Goal: Information Seeking & Learning: Find specific fact

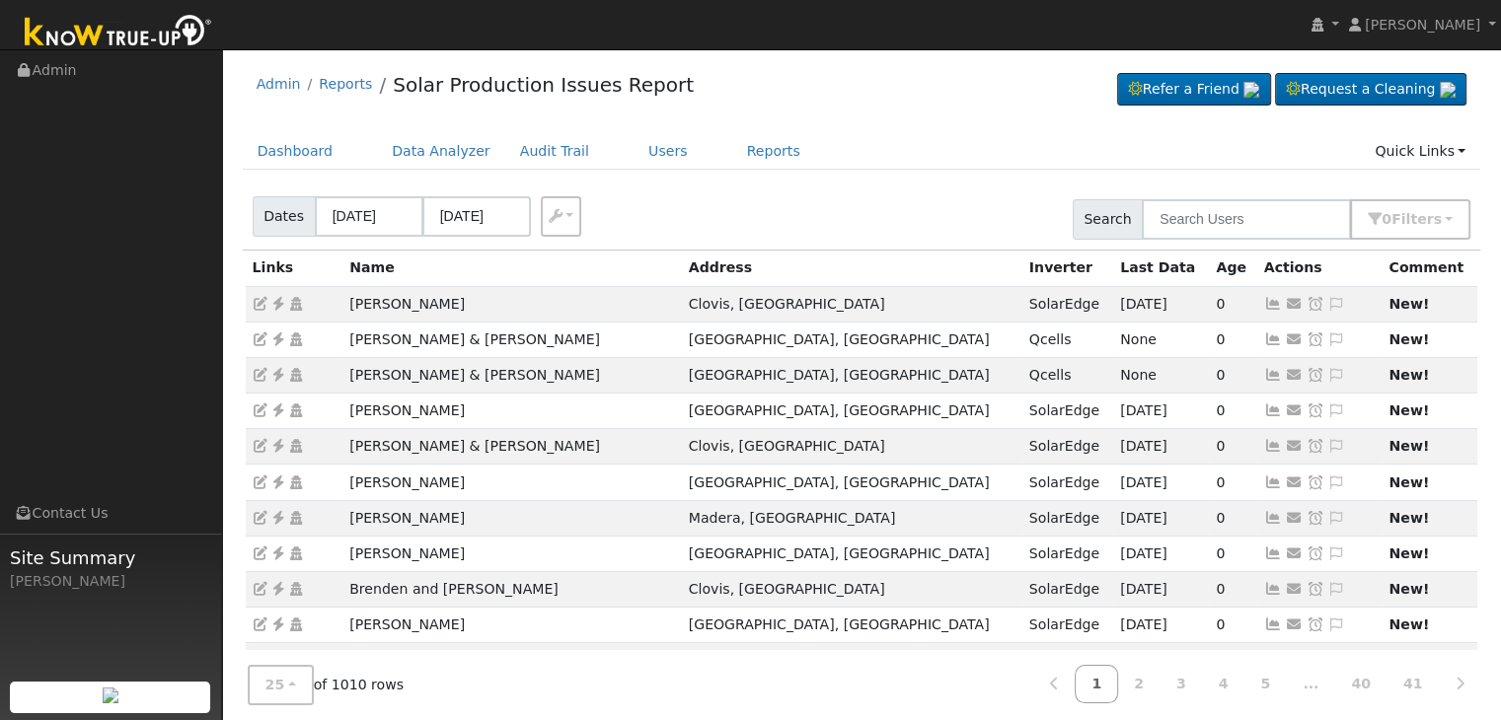
click at [905, 108] on div "Admin Reports Solar Production Issues Report Refer a Friend Request a Cleaning" at bounding box center [862, 89] width 1238 height 60
click at [1457, 210] on button "0 Filter s" at bounding box center [1410, 219] width 120 height 40
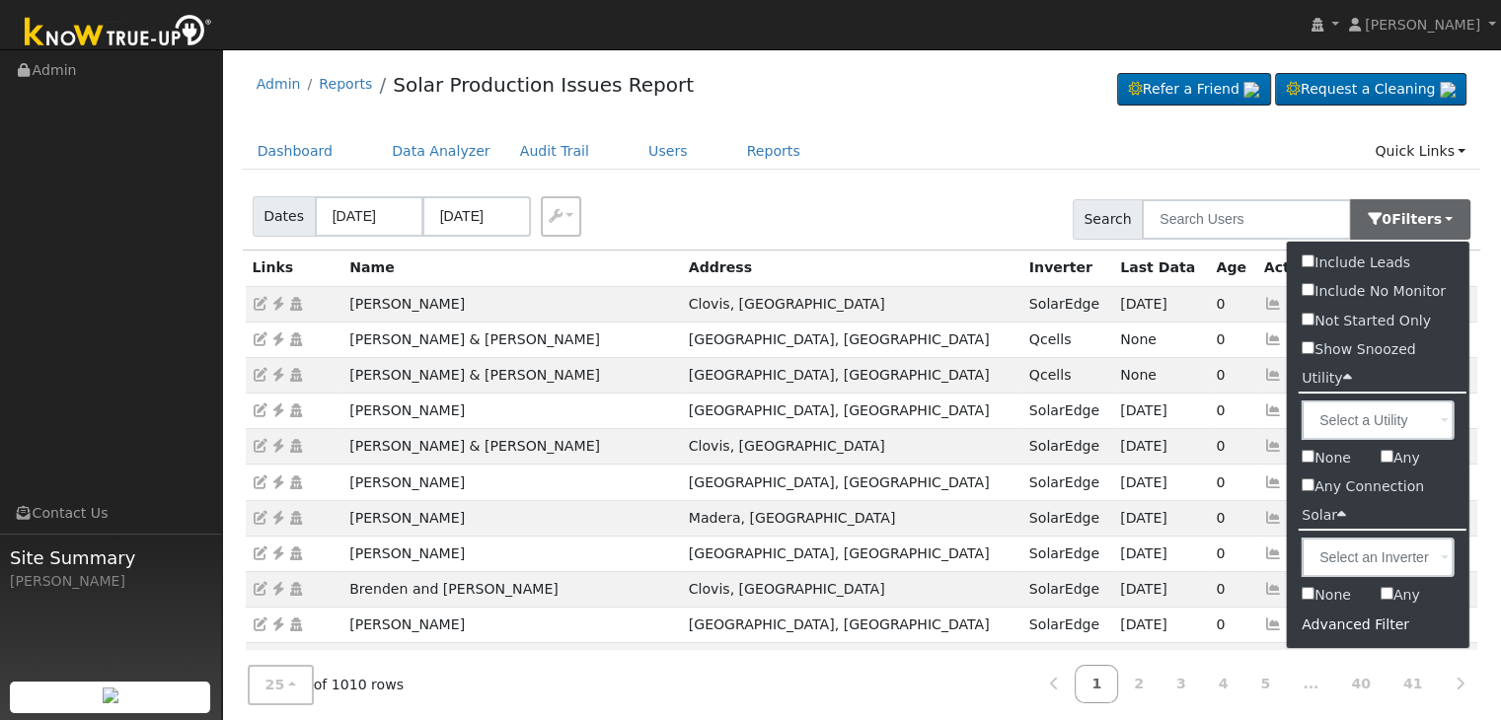
click at [1363, 629] on div "Advanced Filter" at bounding box center [1378, 625] width 183 height 31
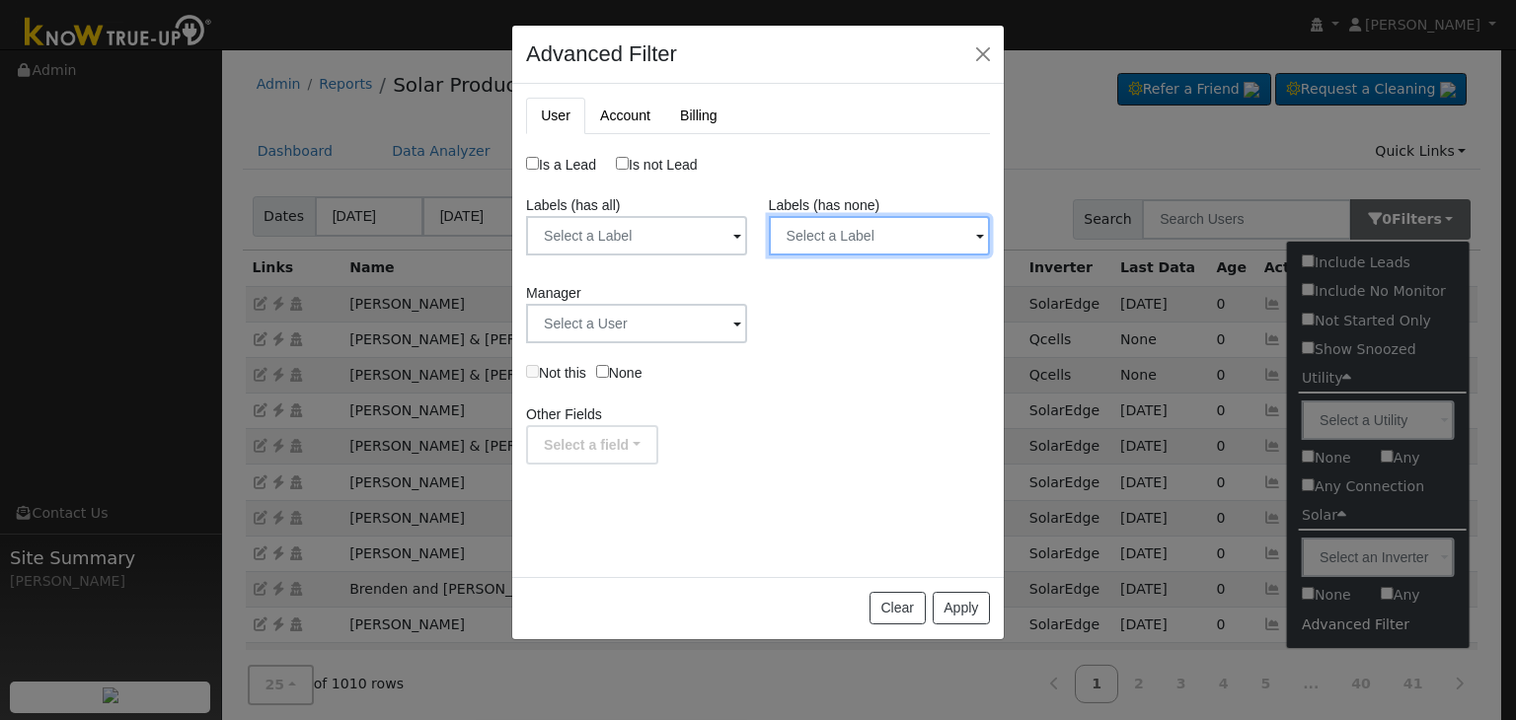
click at [862, 234] on input "text" at bounding box center [879, 235] width 221 height 39
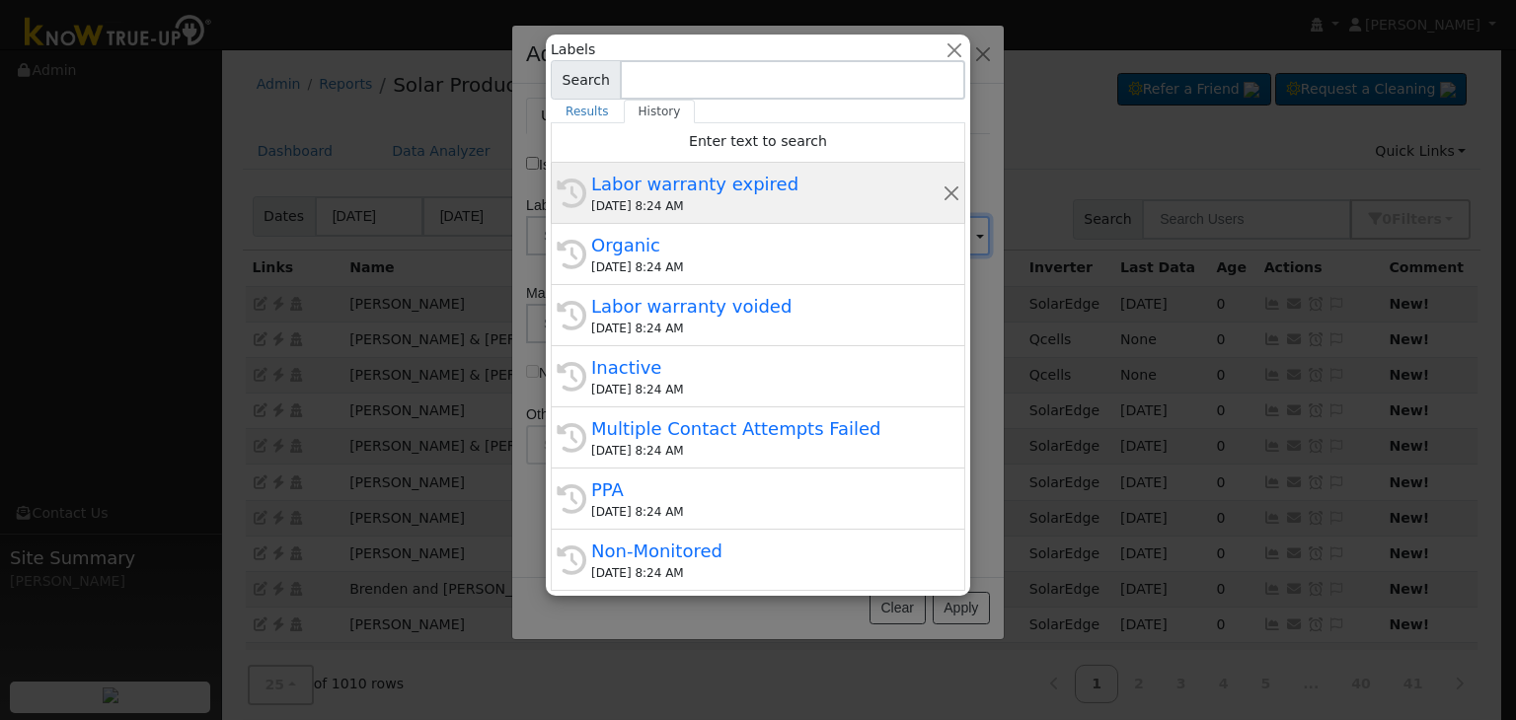
click at [710, 196] on div "Labor warranty expired" at bounding box center [766, 184] width 351 height 27
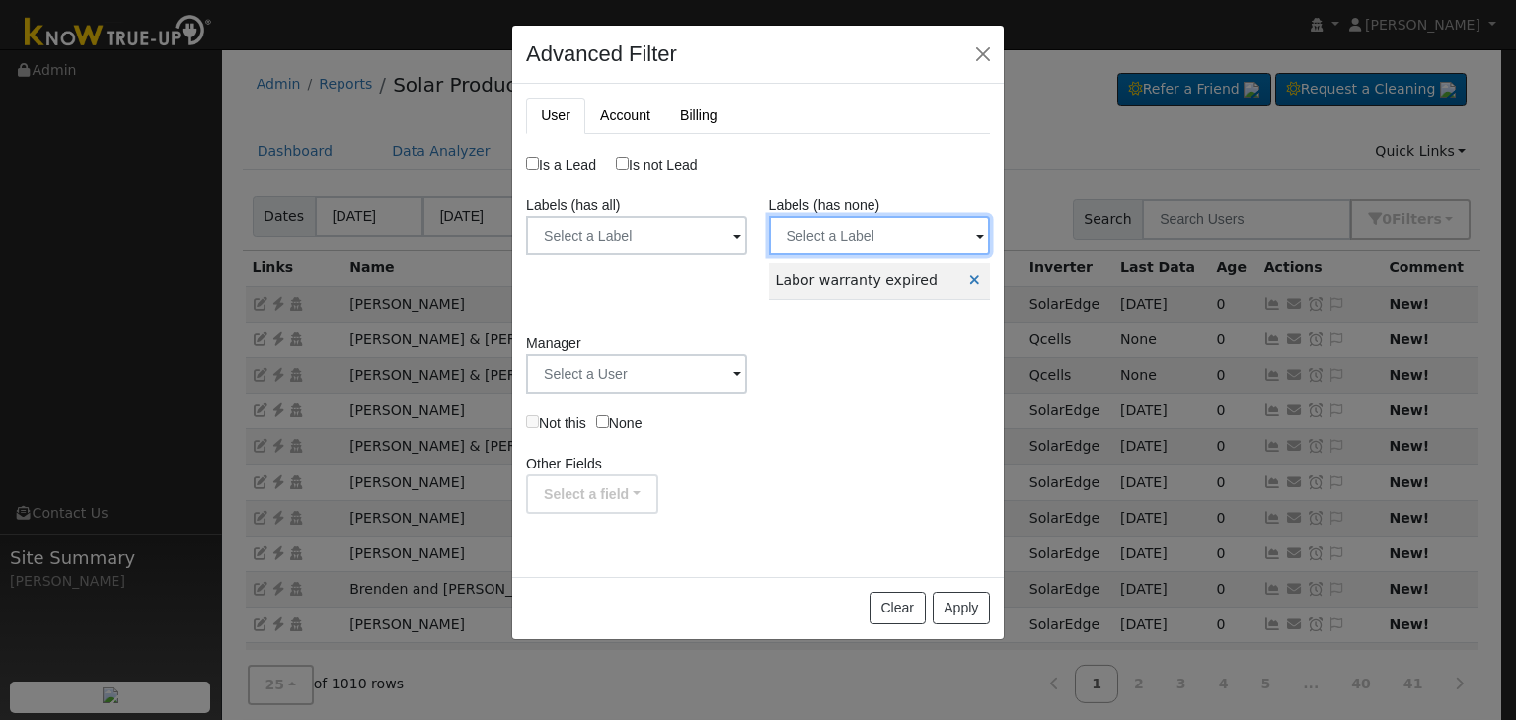
click at [845, 237] on input "text" at bounding box center [879, 235] width 221 height 39
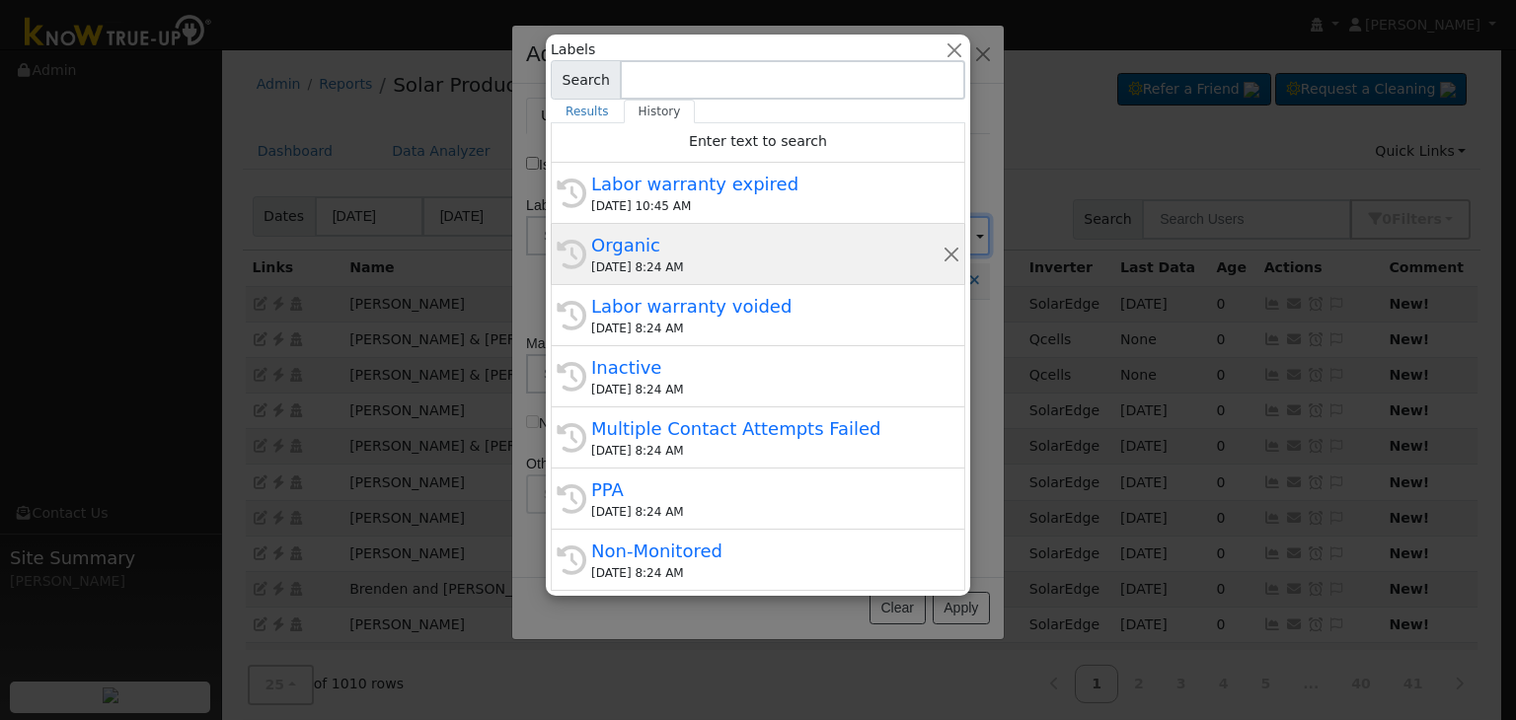
click at [715, 267] on div "09/05/2025 8:24 AM" at bounding box center [766, 268] width 351 height 18
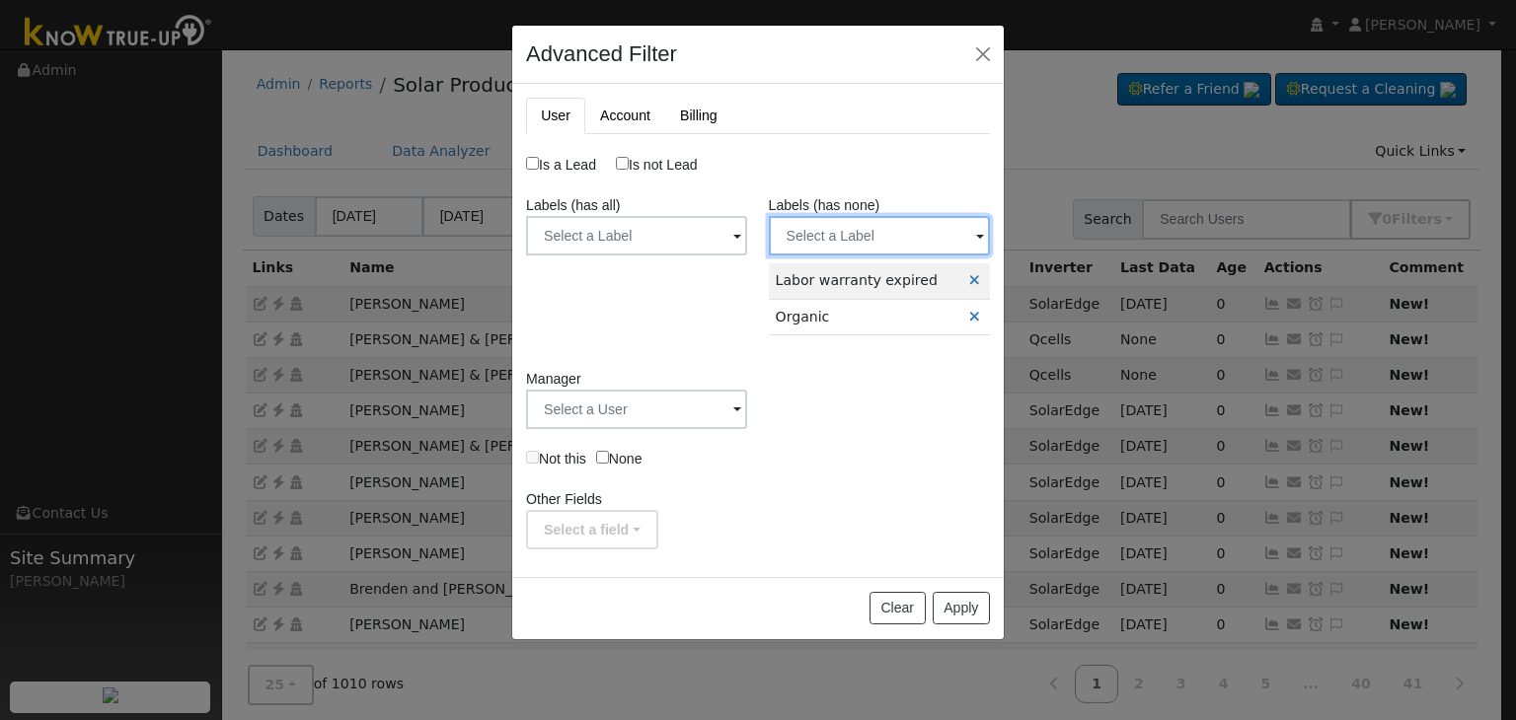
click at [829, 248] on input "text" at bounding box center [879, 235] width 221 height 39
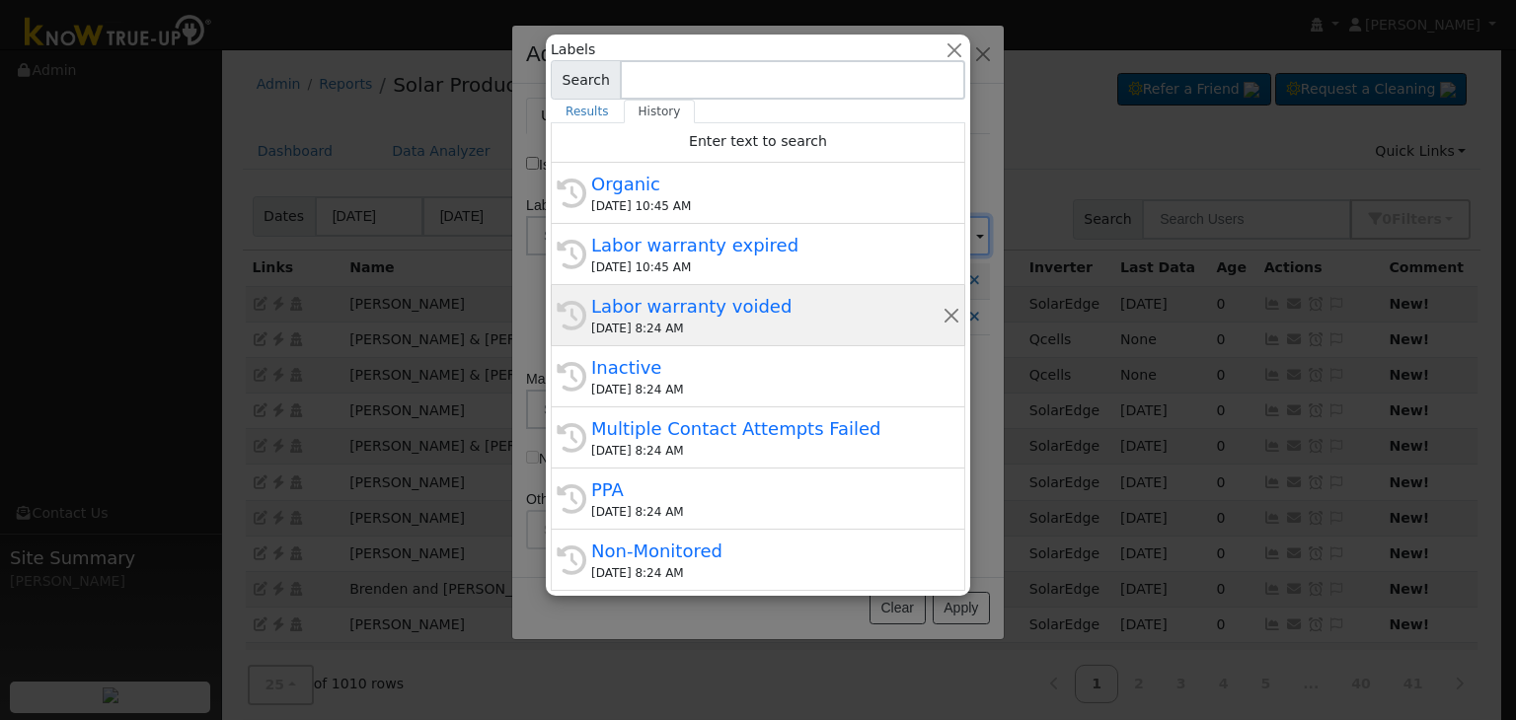
click at [698, 313] on div "Labor warranty voided" at bounding box center [766, 306] width 351 height 27
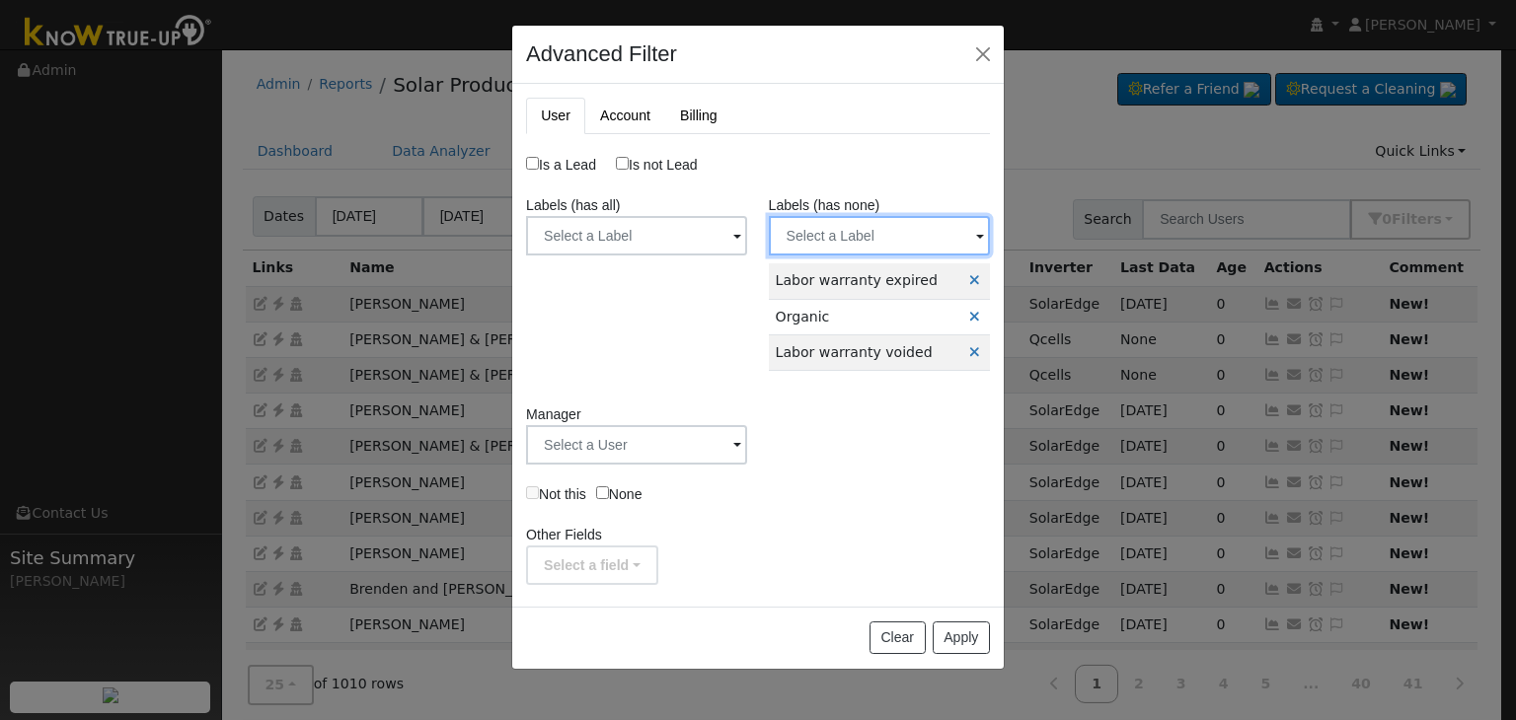
click at [820, 243] on input "text" at bounding box center [879, 235] width 221 height 39
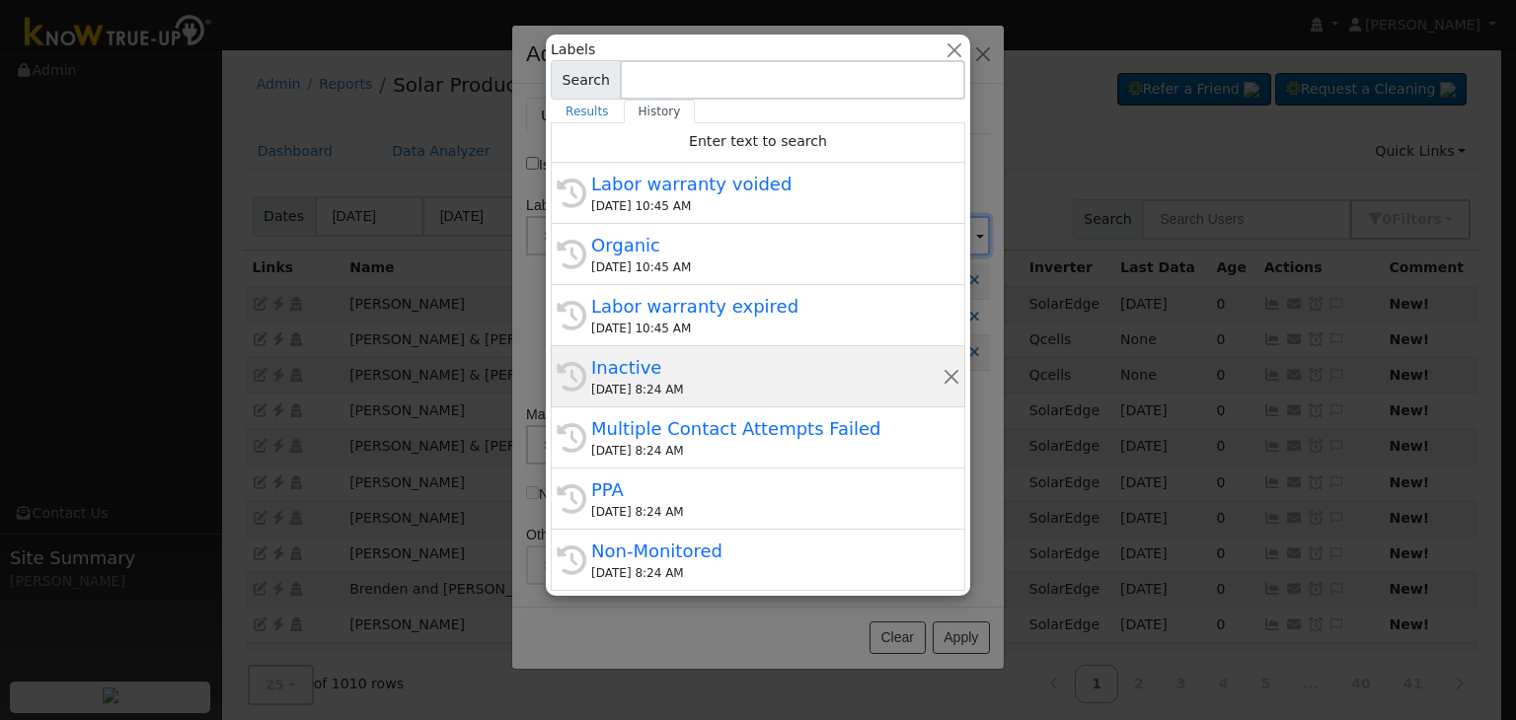
click at [700, 392] on div "09/05/2025 8:24 AM" at bounding box center [766, 390] width 351 height 18
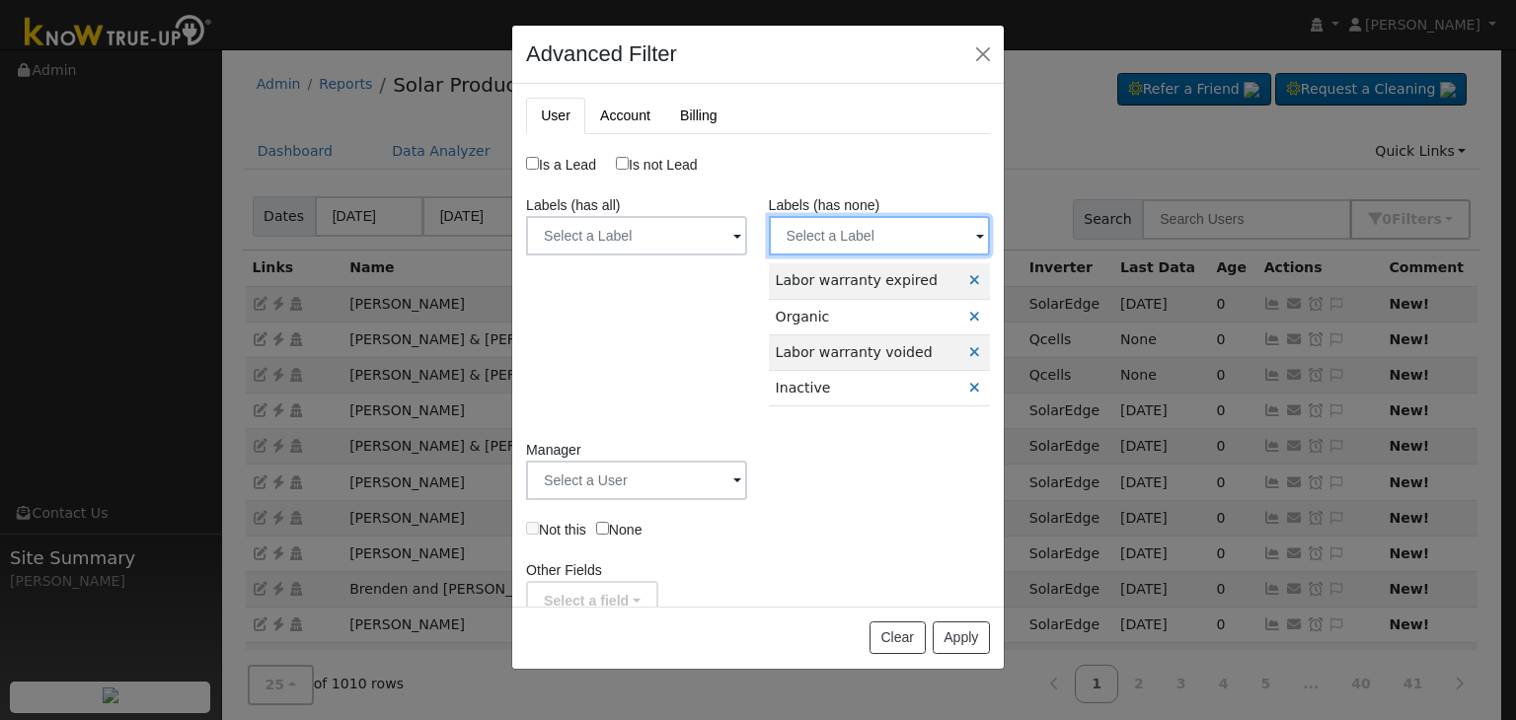
click at [845, 216] on input "text" at bounding box center [879, 235] width 221 height 39
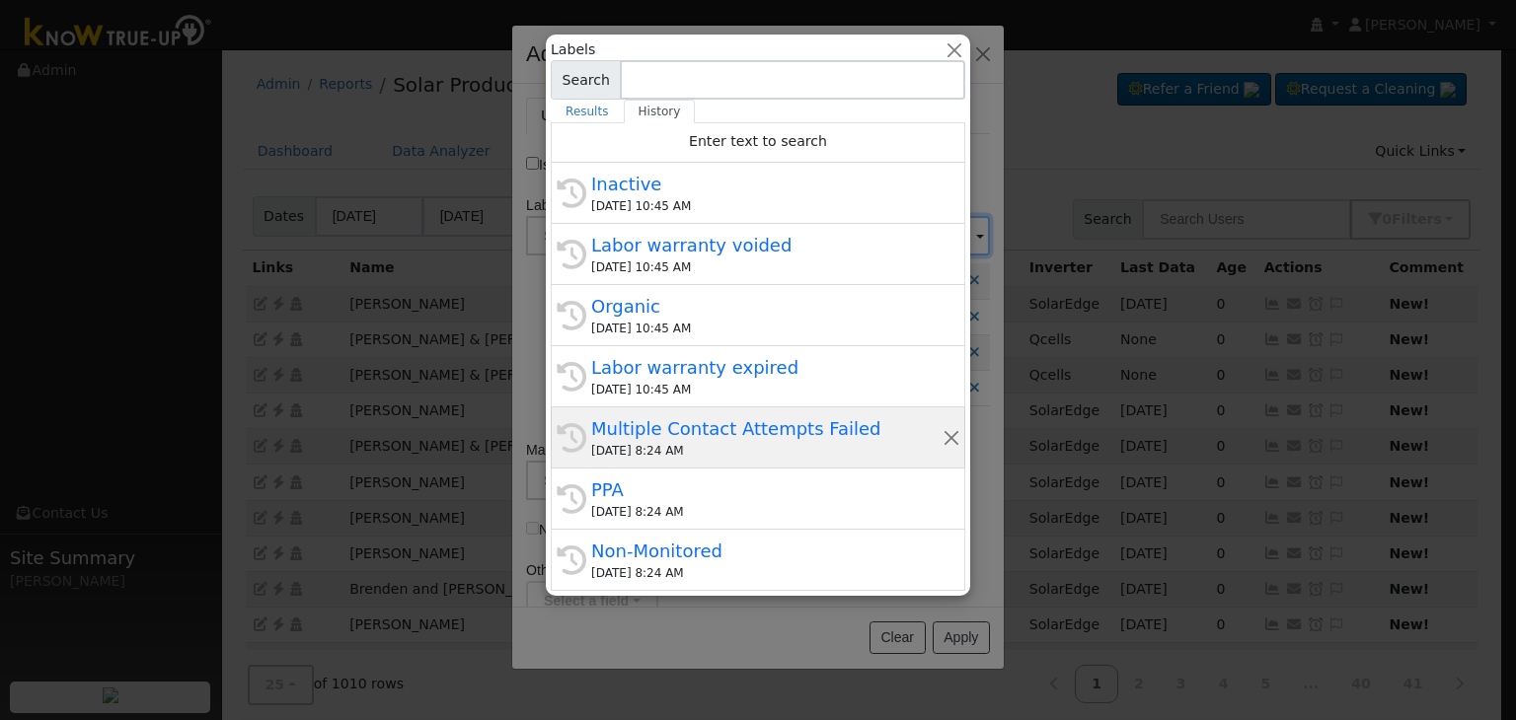
click at [685, 447] on div "09/05/2025 8:24 AM" at bounding box center [766, 451] width 351 height 18
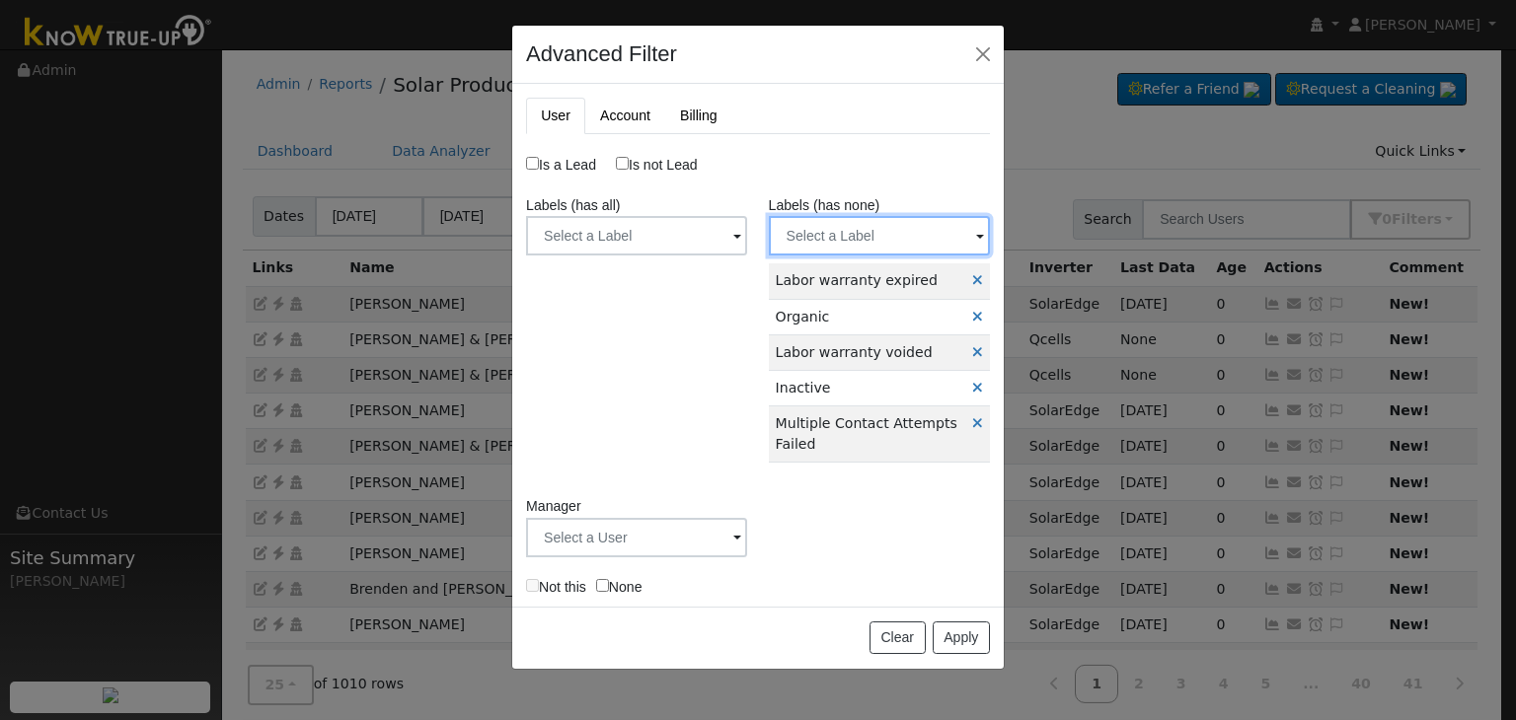
click at [841, 217] on input "text" at bounding box center [879, 235] width 221 height 39
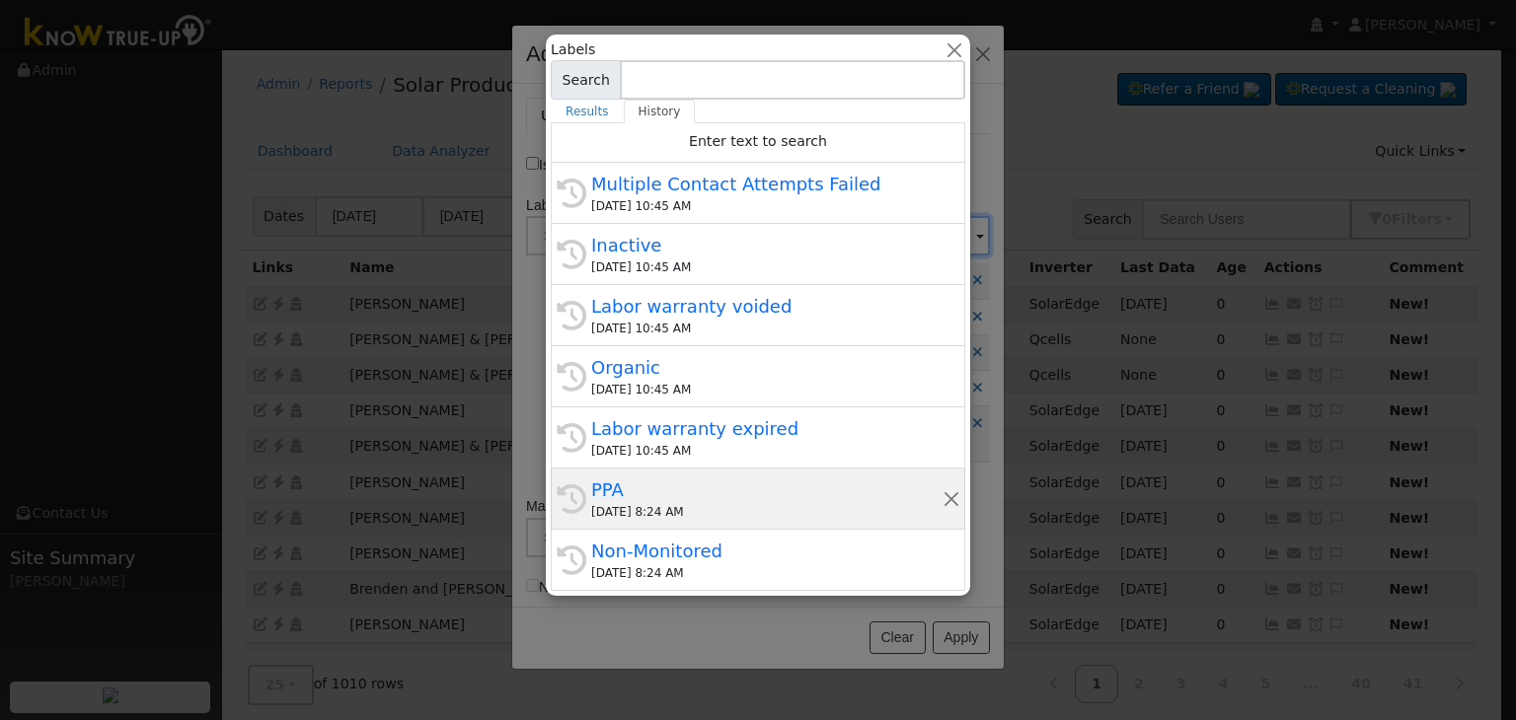
click at [690, 482] on div "PPA" at bounding box center [766, 490] width 351 height 27
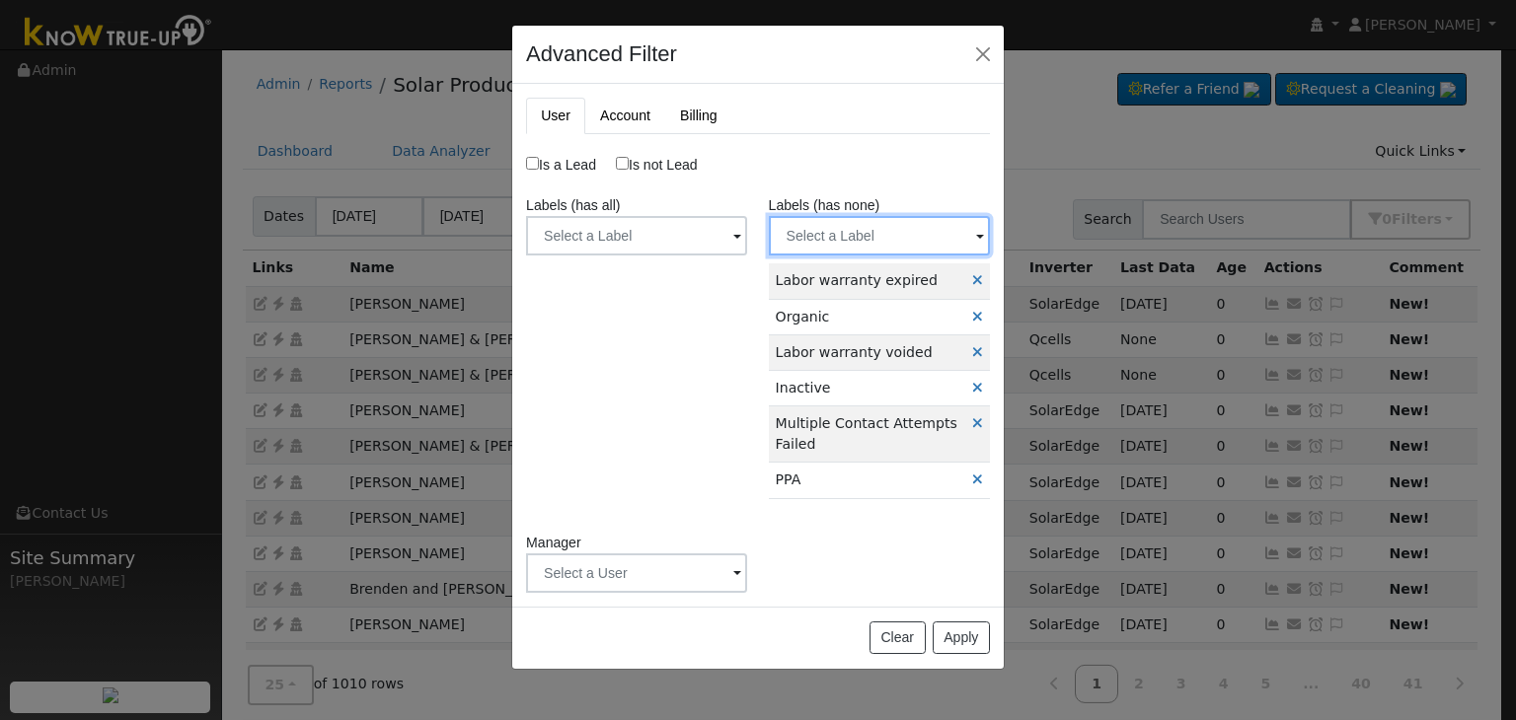
click at [844, 240] on input "text" at bounding box center [879, 235] width 221 height 39
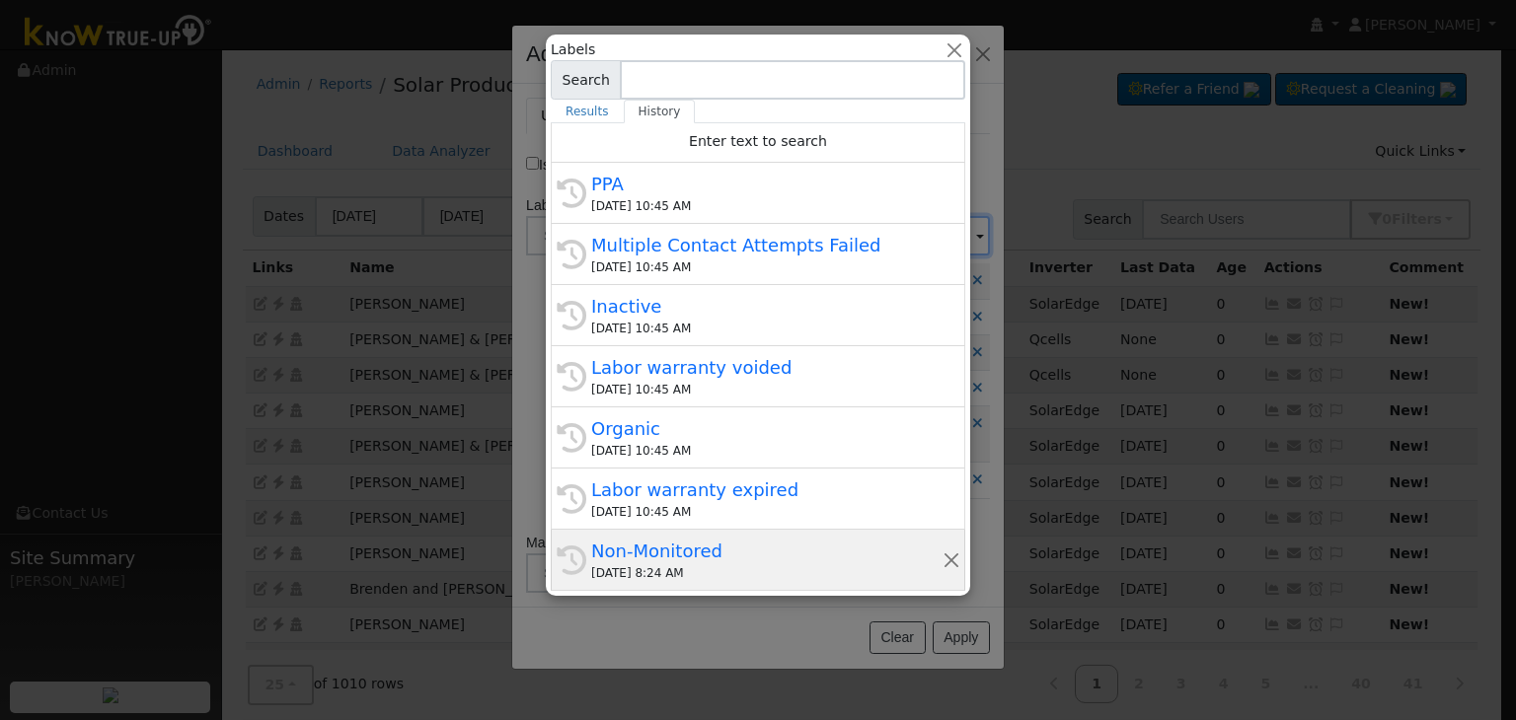
click at [691, 569] on div "09/05/2025 8:24 AM" at bounding box center [766, 573] width 351 height 18
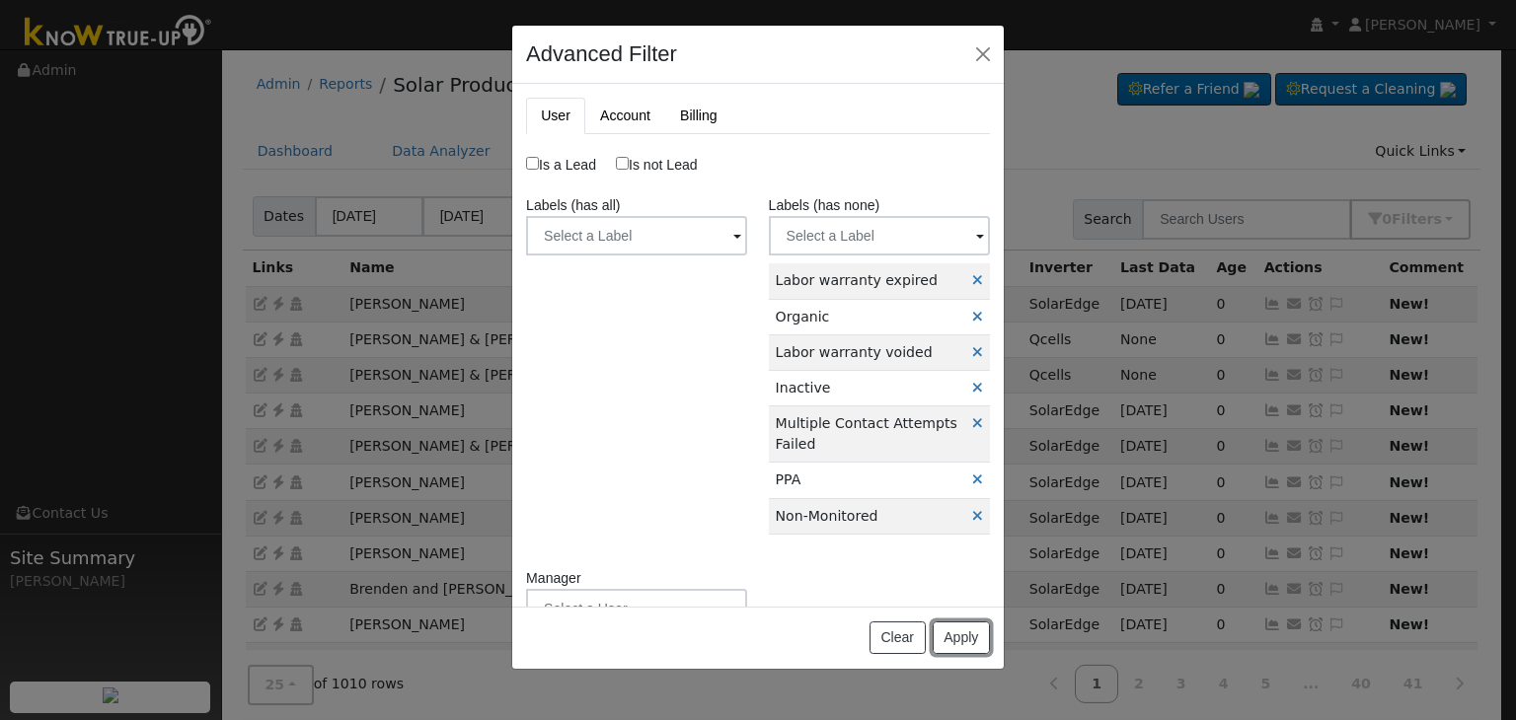
click at [953, 641] on button "Apply" at bounding box center [961, 639] width 57 height 34
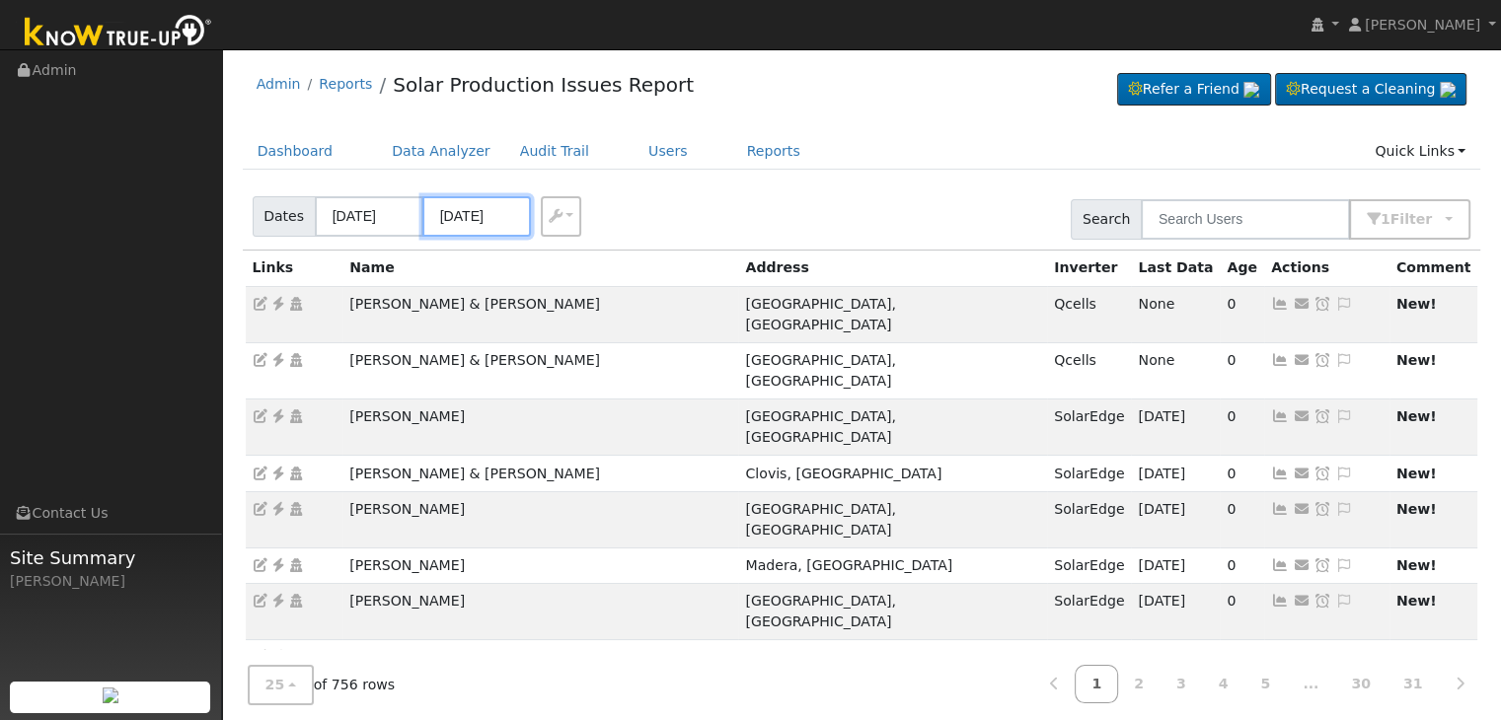
click at [463, 220] on input "09/04/2025" at bounding box center [476, 216] width 109 height 40
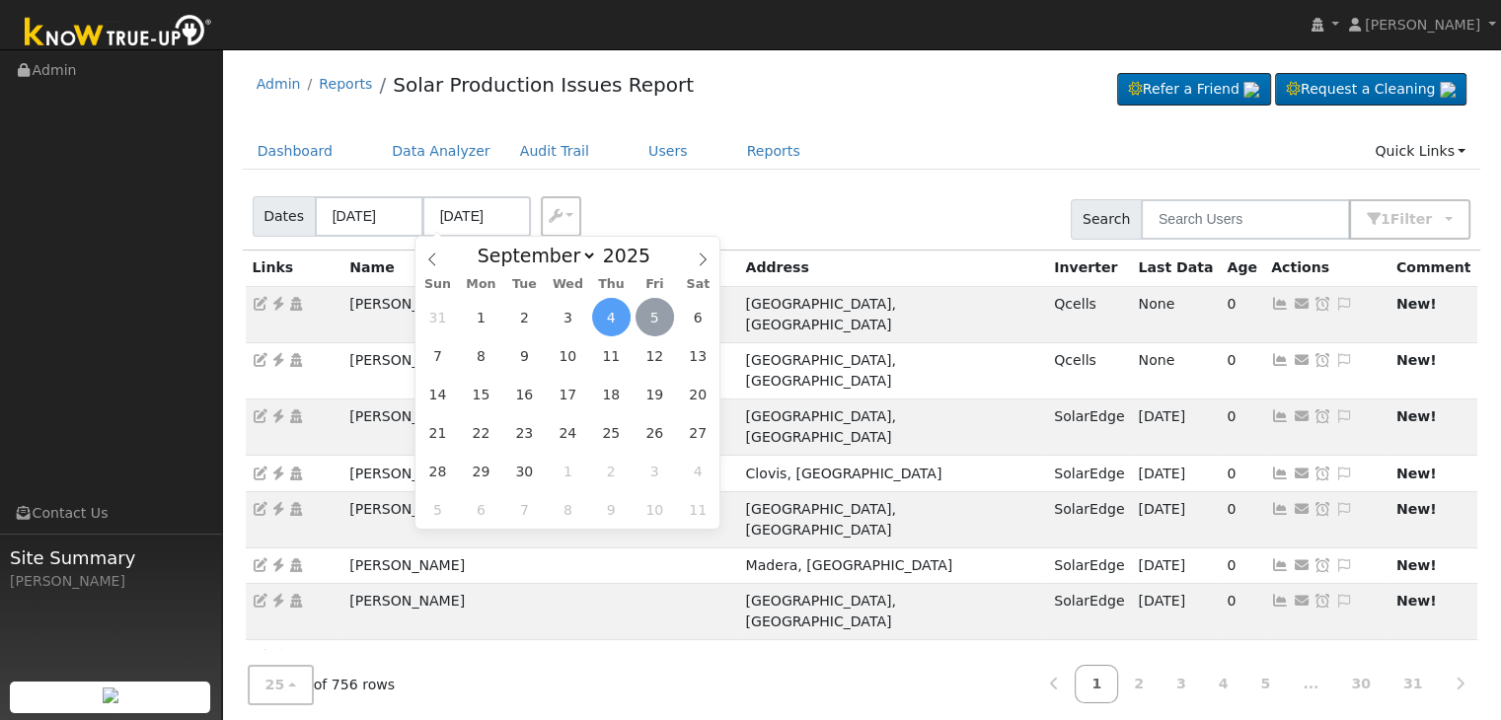
click at [652, 321] on span "5" at bounding box center [654, 317] width 38 height 38
type input "[DATE]"
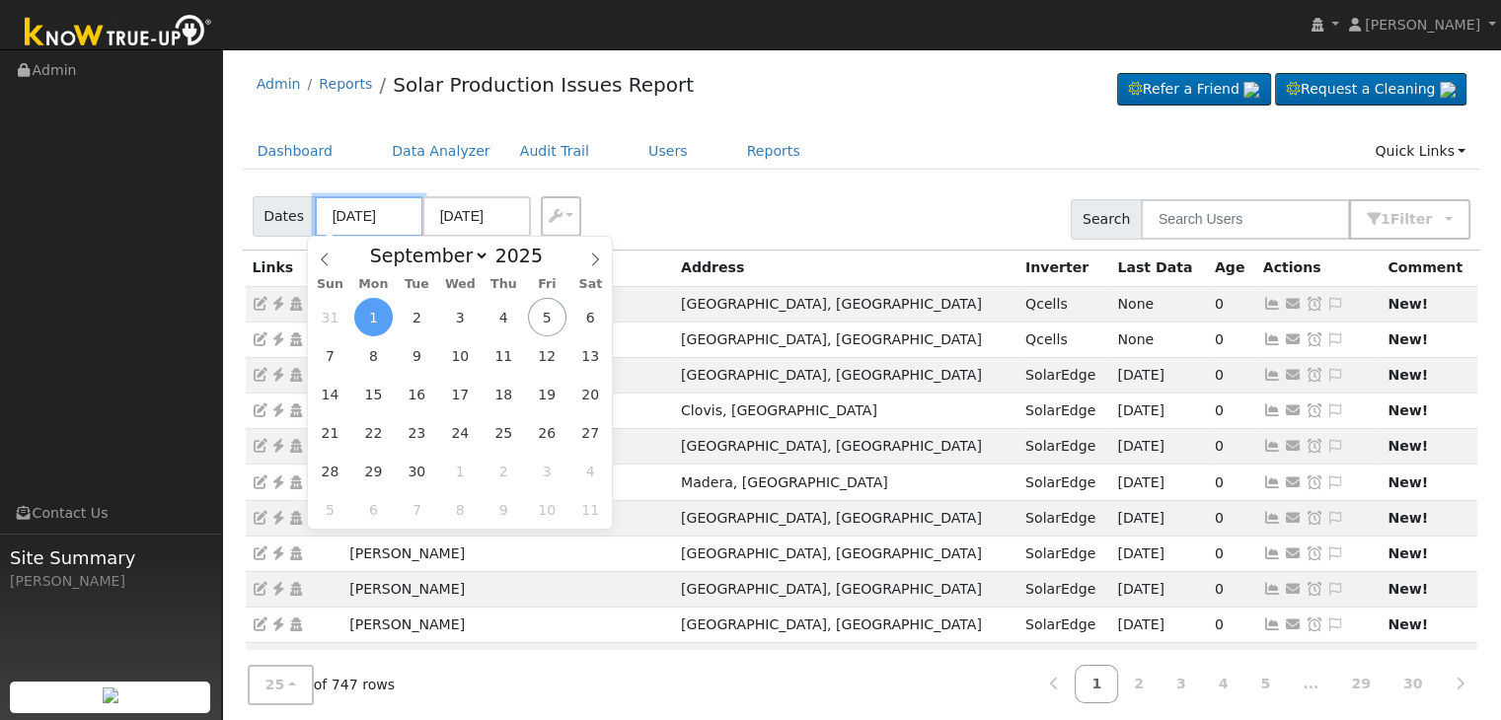
click at [355, 219] on input "09/01/2025" at bounding box center [369, 216] width 109 height 40
click at [454, 325] on span "3" at bounding box center [460, 317] width 38 height 38
type input "[DATE]"
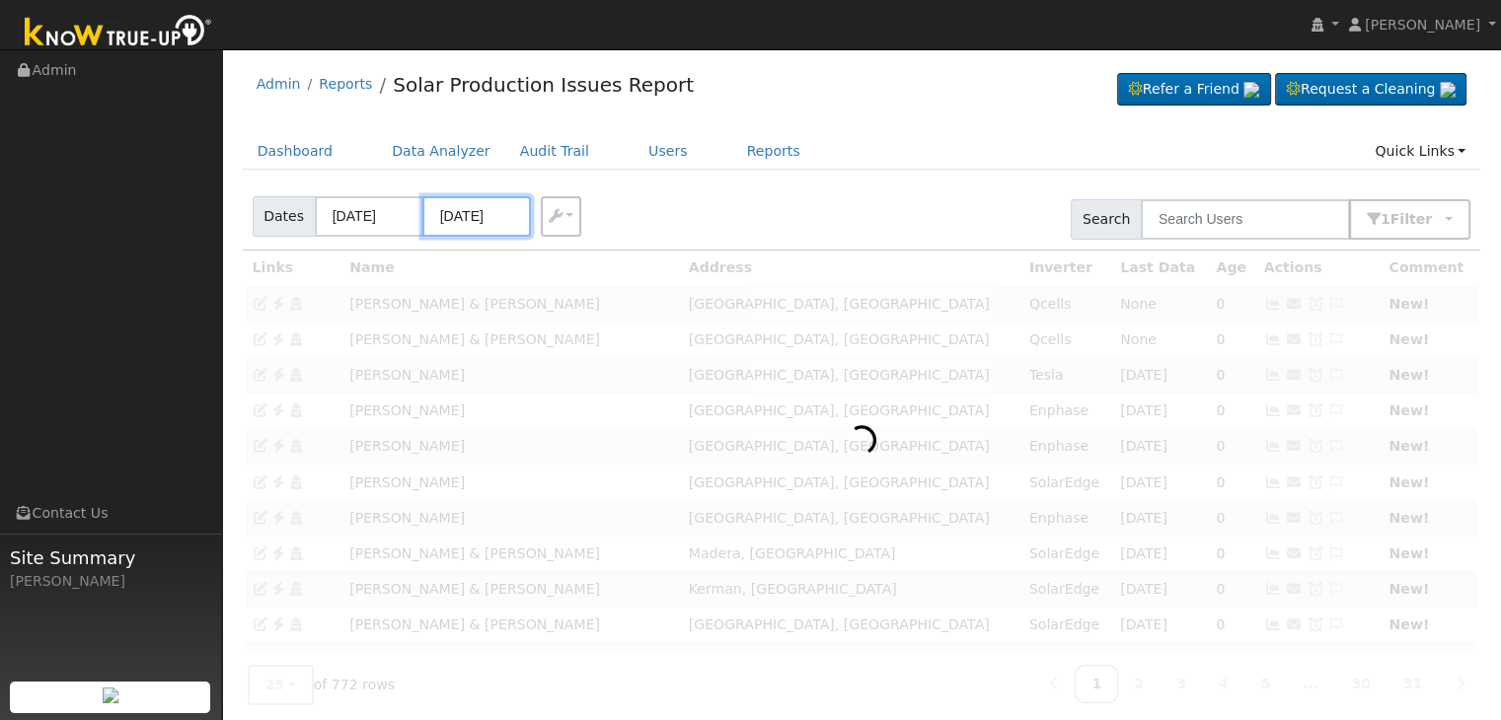
click at [465, 216] on input "09/07/2025" at bounding box center [476, 216] width 109 height 40
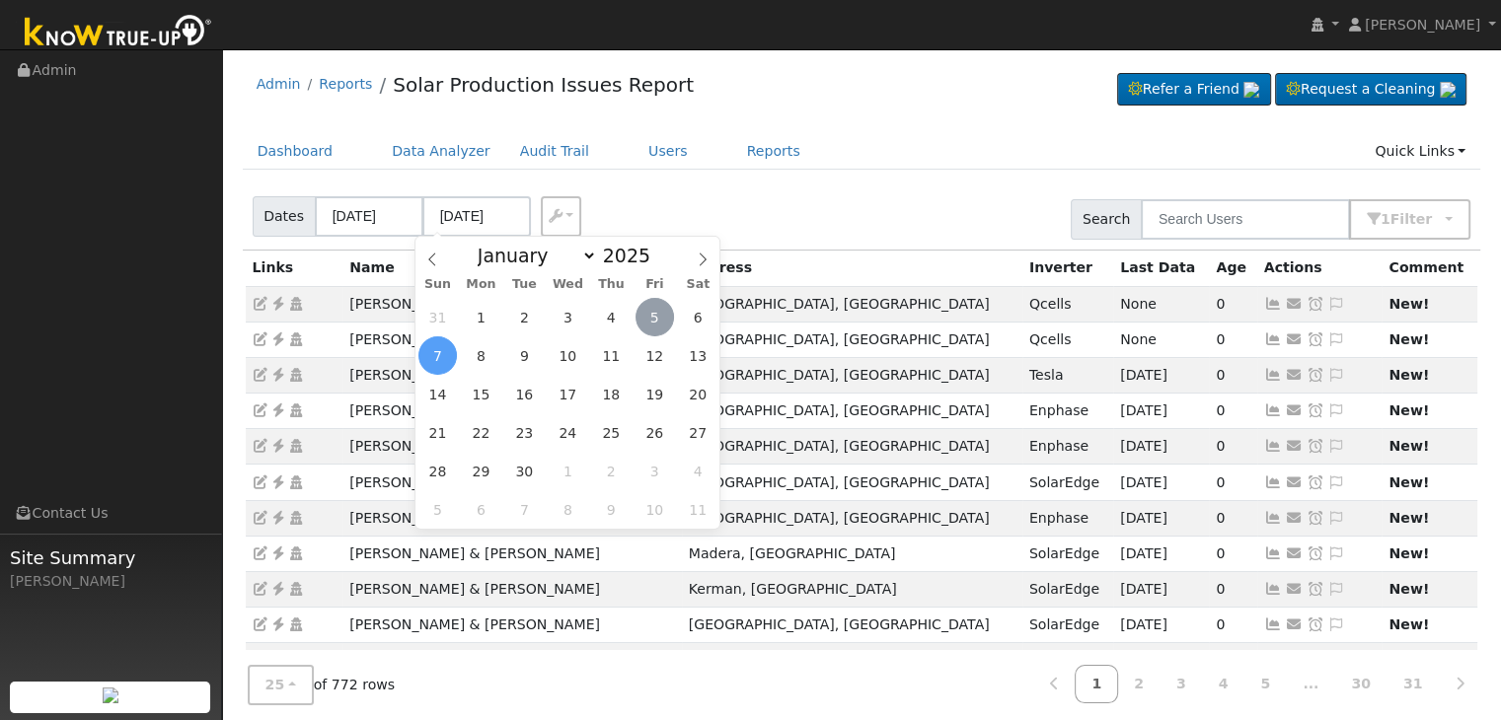
click at [651, 317] on span "5" at bounding box center [654, 317] width 38 height 38
type input "[DATE]"
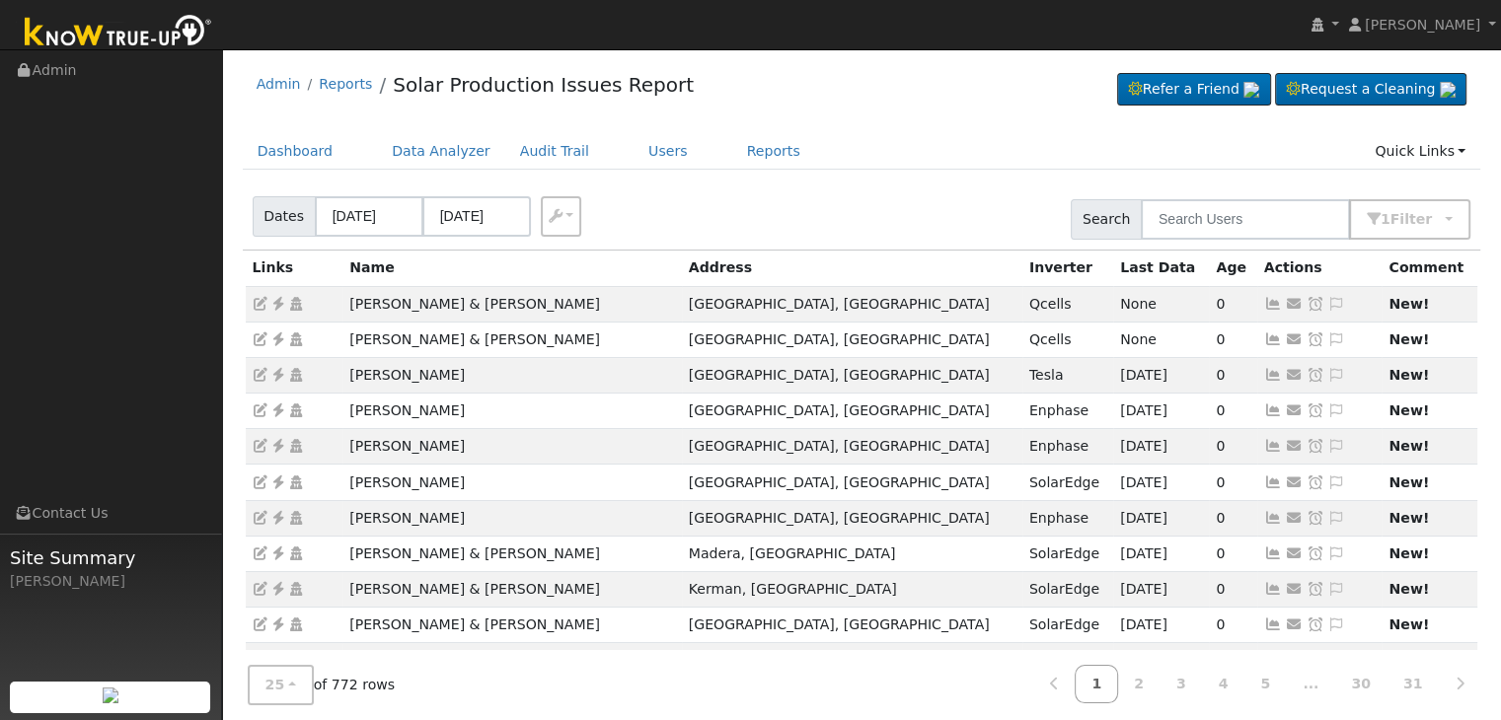
click at [791, 218] on div "Dates 09/03/2025 09/05/2025 Export CSV Search 1 Filter Include Leads Include No…" at bounding box center [861, 216] width 1245 height 67
drag, startPoint x: 351, startPoint y: 301, endPoint x: 521, endPoint y: 304, distance: 169.8
click at [521, 304] on td "Kelly & Vernon Reynolds" at bounding box center [511, 304] width 339 height 36
copy td "Kelly & Vernon Reynolds"
